Goal: Transaction & Acquisition: Download file/media

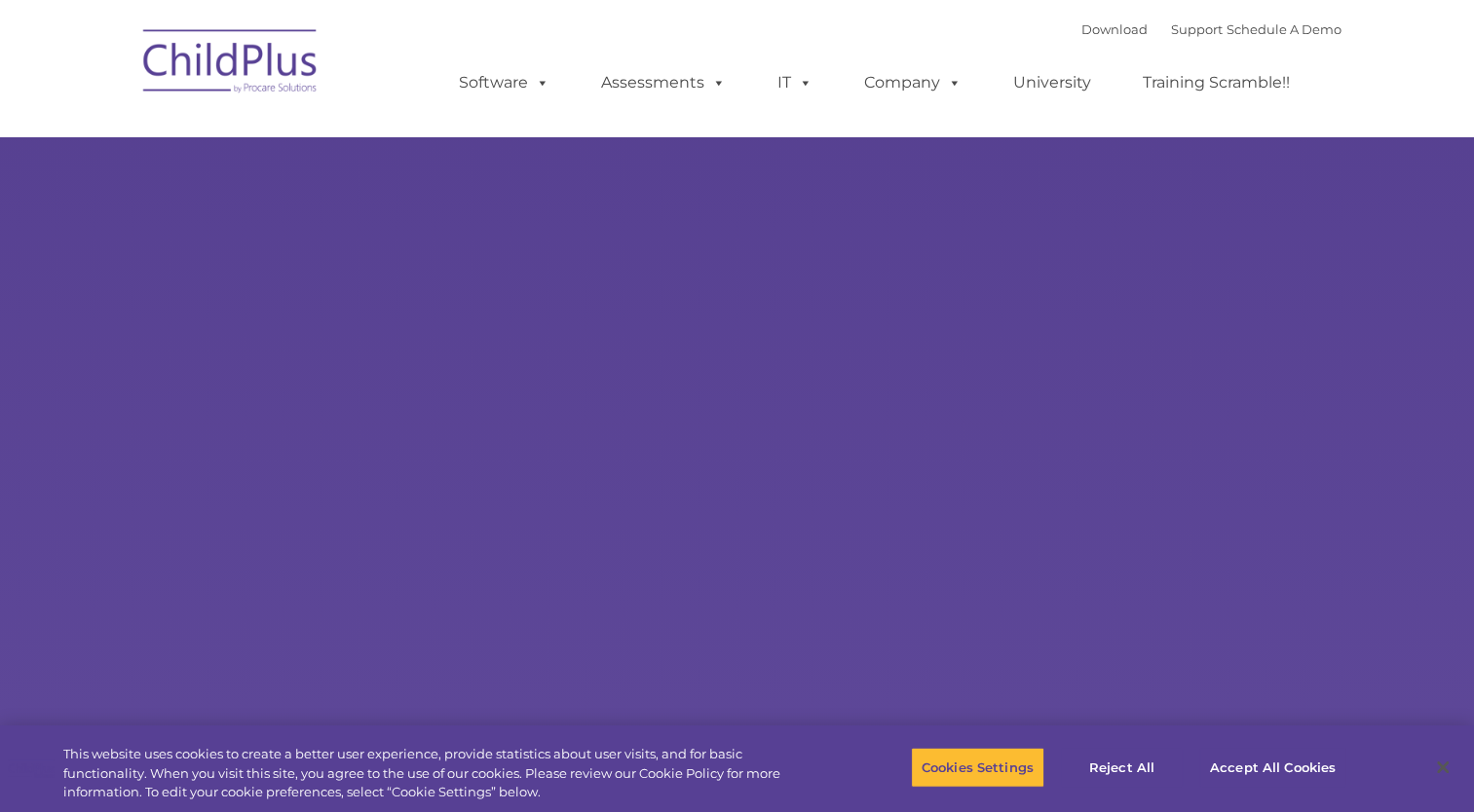
select select "MEDIUM"
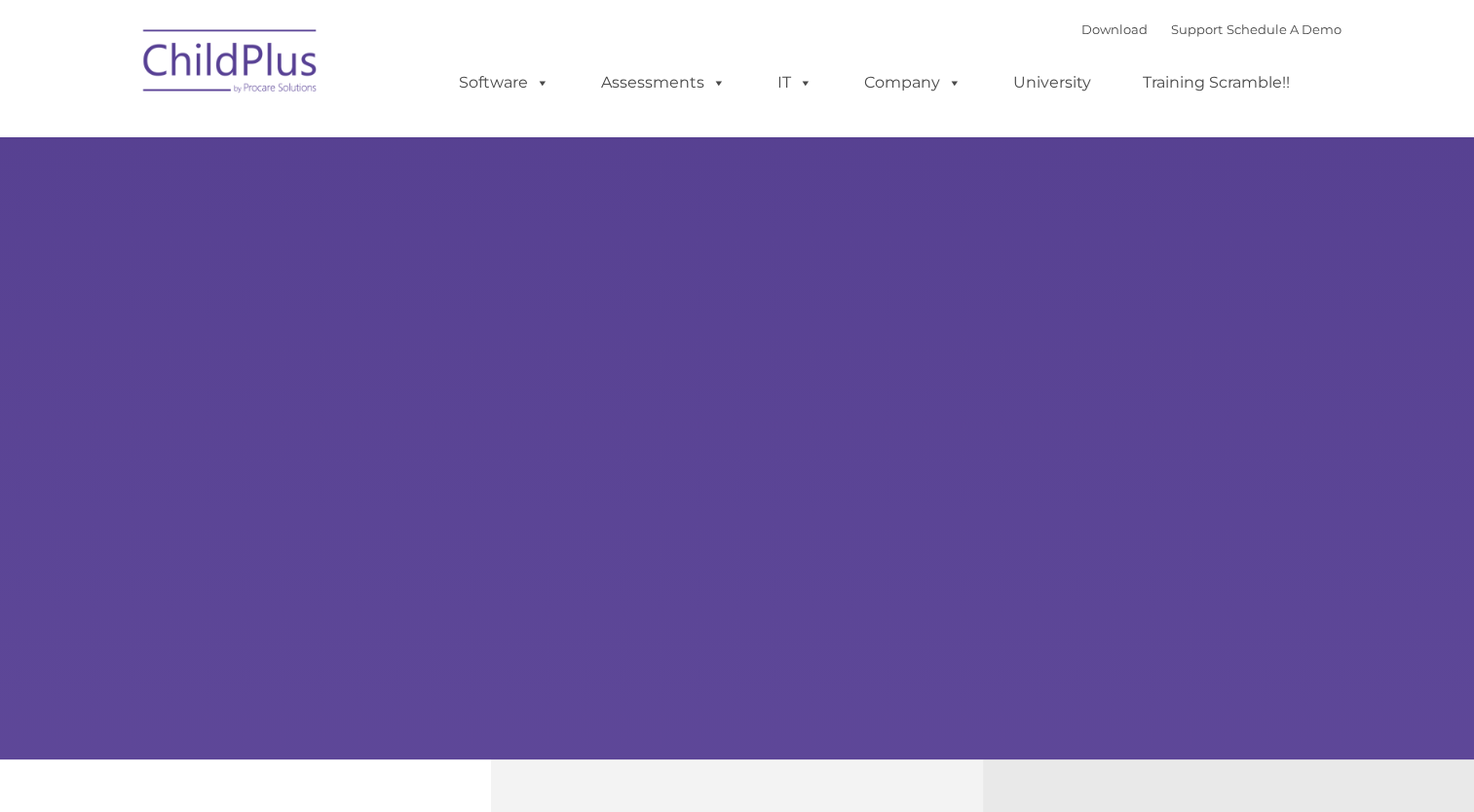
type input ""
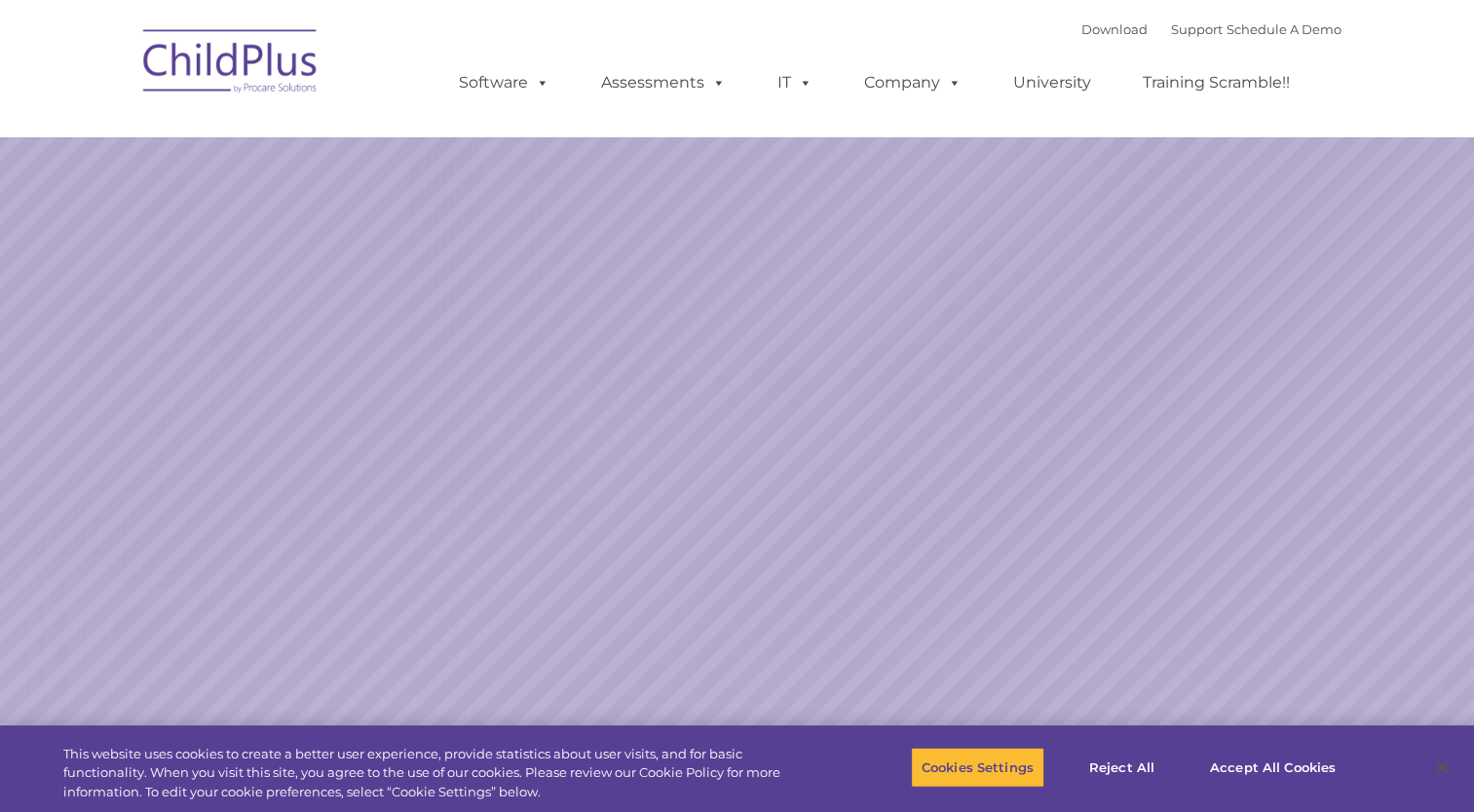
select select "MEDIUM"
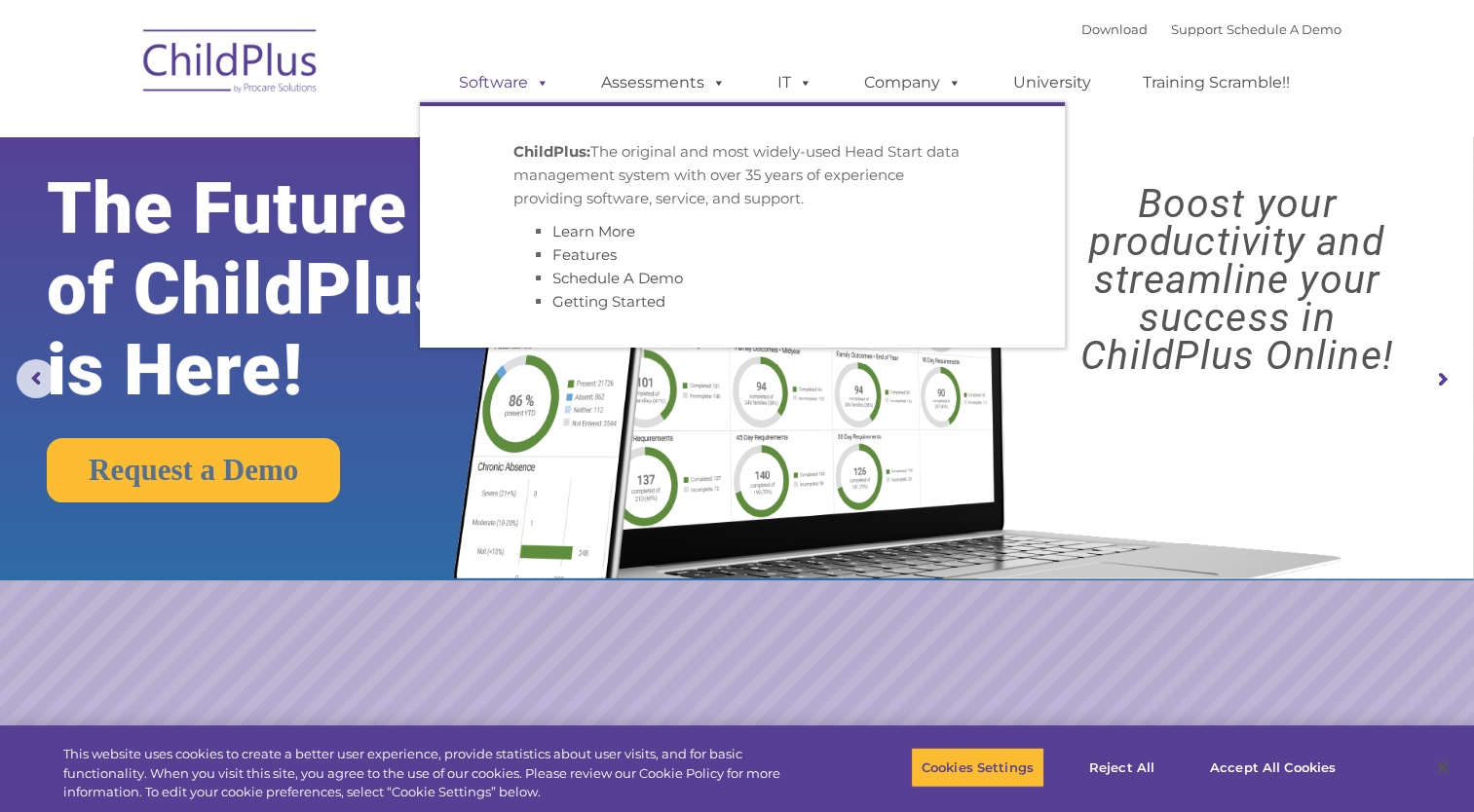
click at [547, 85] on span at bounding box center [539, 82] width 22 height 19
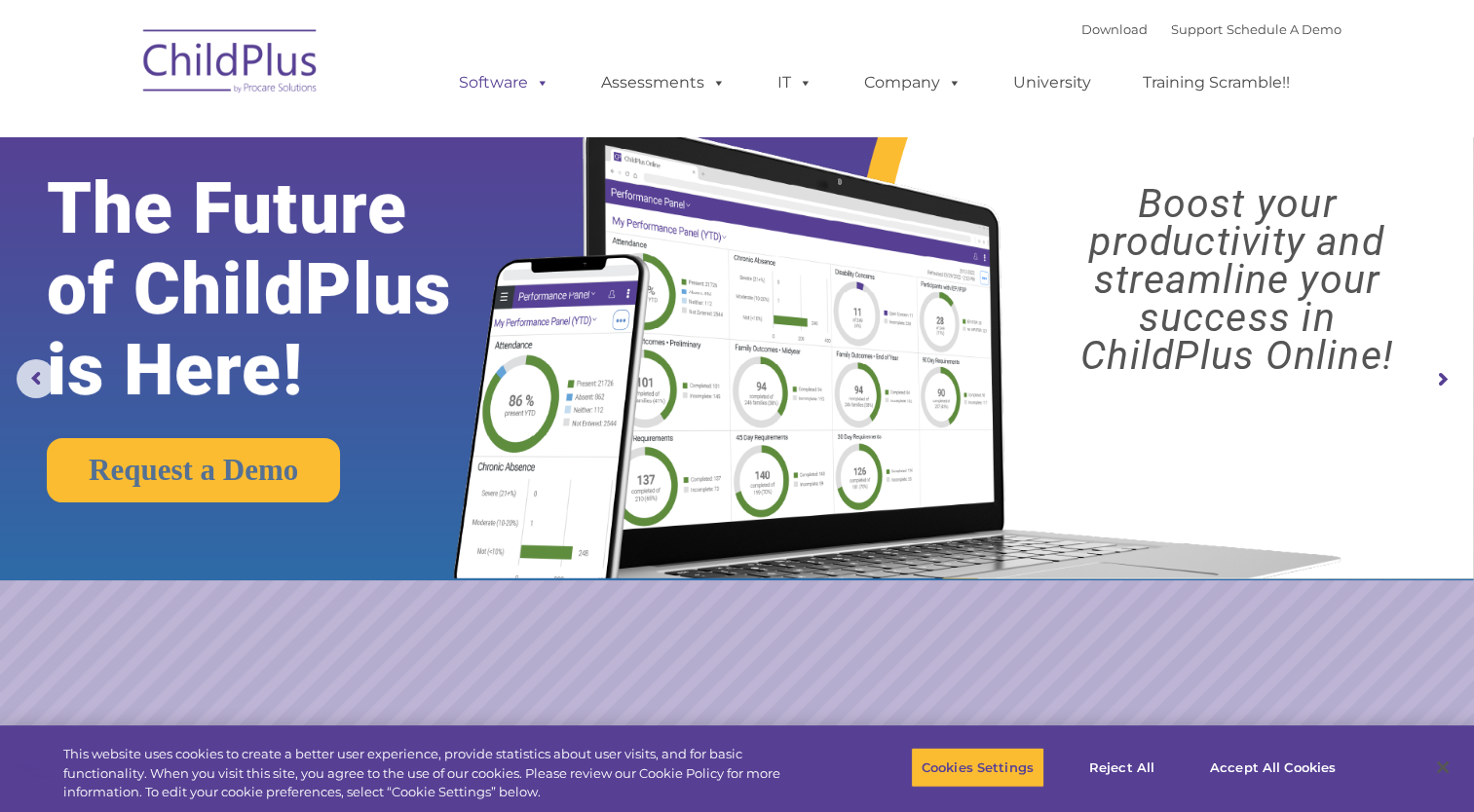
click at [547, 85] on span at bounding box center [539, 82] width 22 height 19
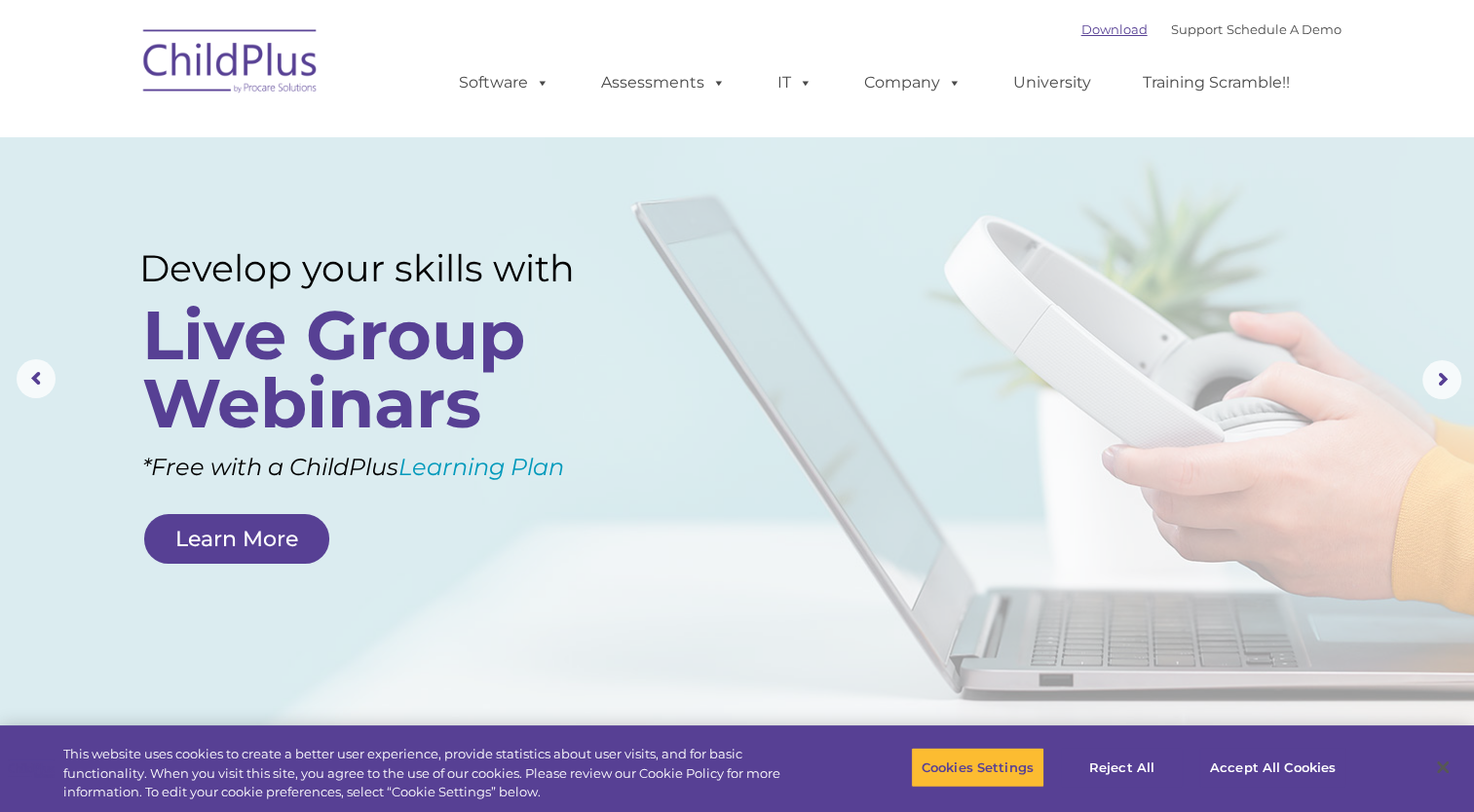
click at [1108, 29] on link "Download" at bounding box center [1113, 30] width 66 height 16
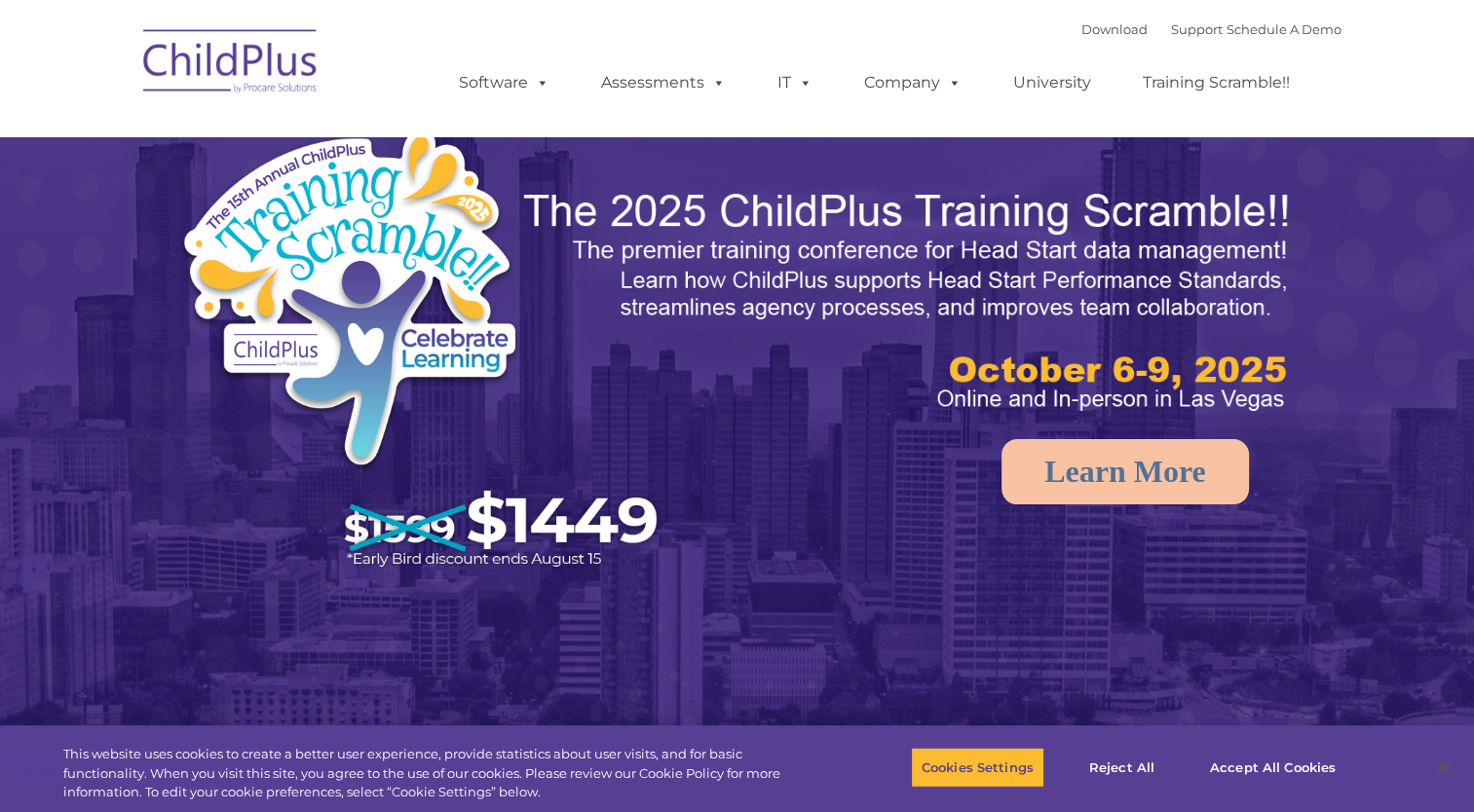
select select "MEDIUM"
